Goal: Find specific page/section: Find specific page/section

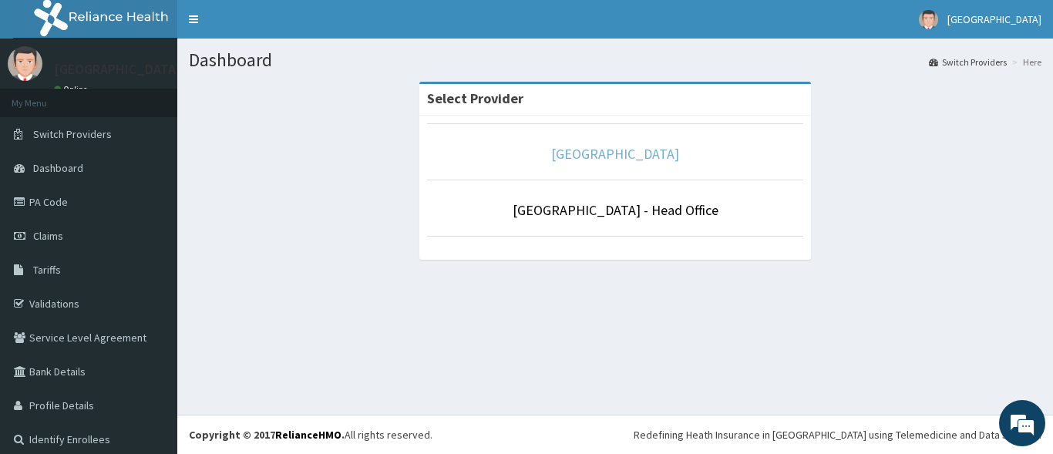
click at [631, 156] on link "[GEOGRAPHIC_DATA]" at bounding box center [615, 154] width 128 height 18
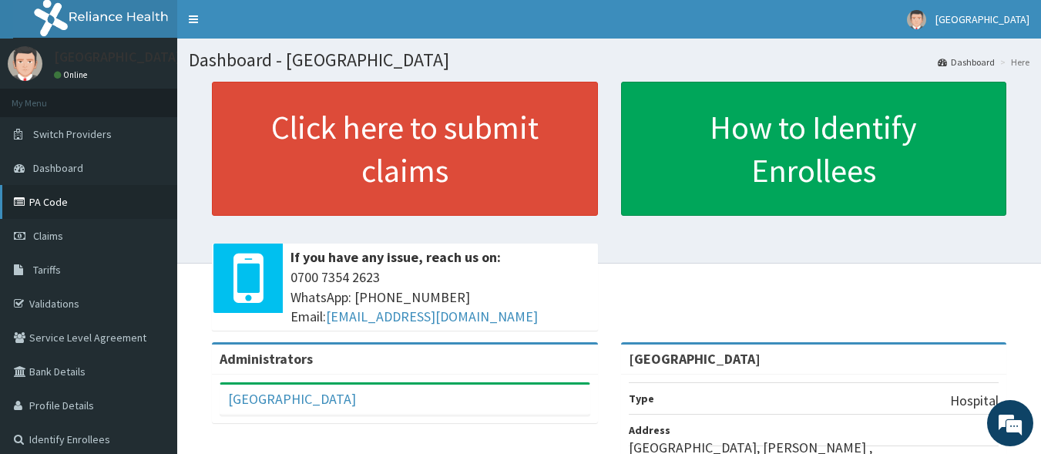
click at [60, 200] on link "PA Code" at bounding box center [88, 202] width 177 height 34
